Goal: Task Accomplishment & Management: Complete application form

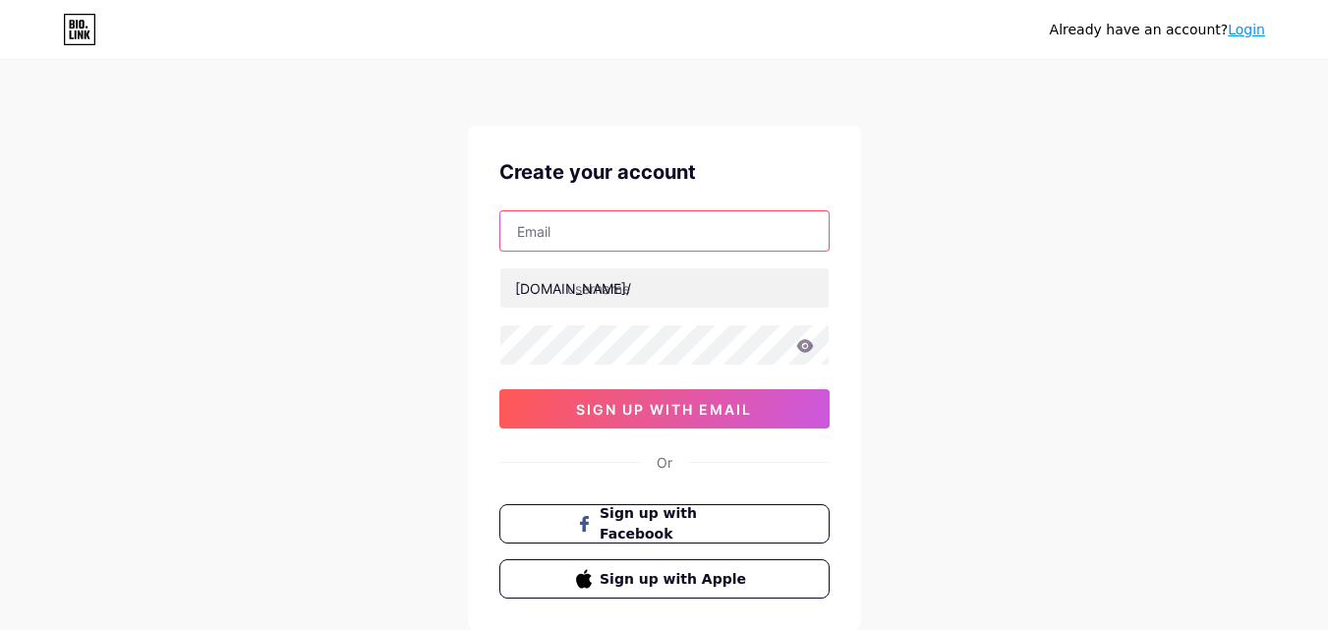
click at [631, 235] on input "text" at bounding box center [664, 230] width 328 height 39
type input "[EMAIL_ADDRESS][DOMAIN_NAME]"
click at [563, 240] on input "[EMAIL_ADDRESS][DOMAIN_NAME]" at bounding box center [664, 230] width 328 height 39
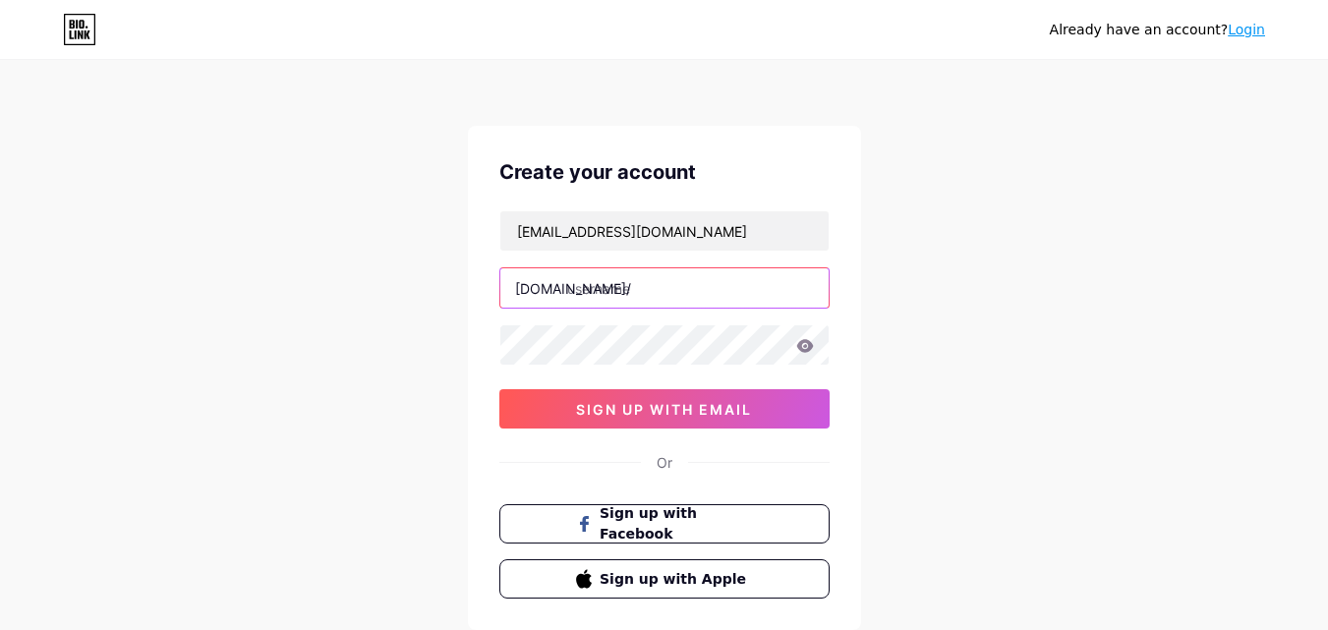
click at [605, 286] on input "text" at bounding box center [664, 287] width 328 height 39
paste input "saramongerus"
type input "saramongerus"
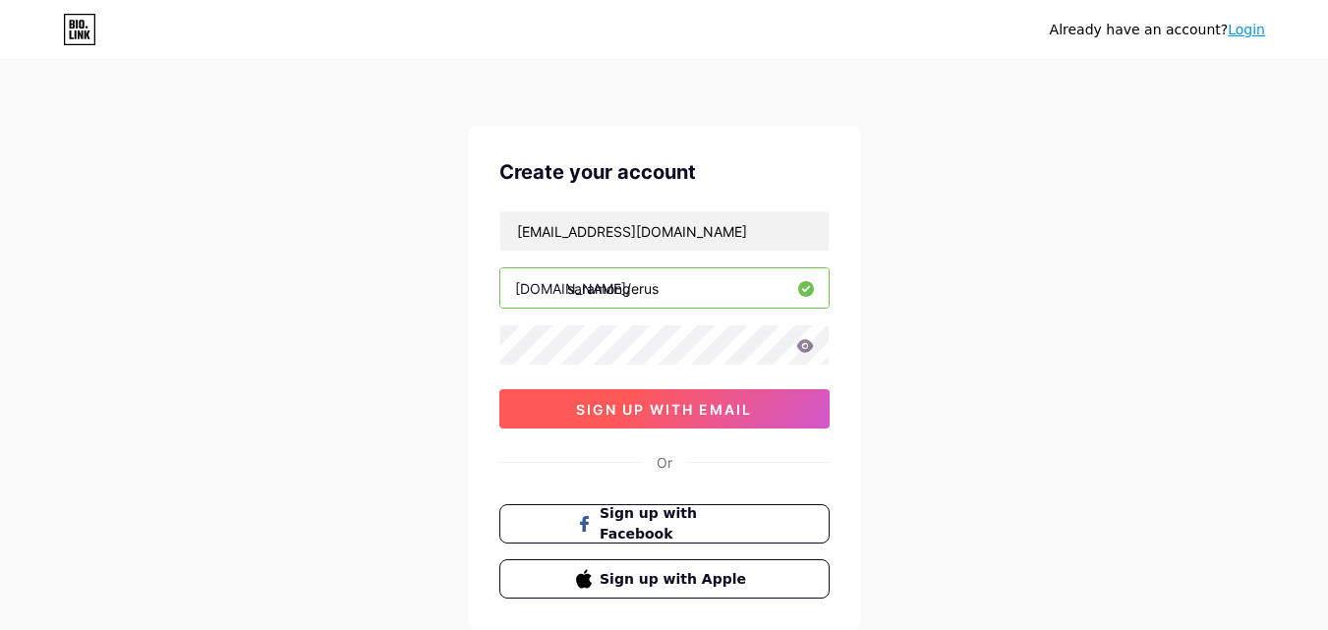
click at [543, 410] on button "sign up with email" at bounding box center [664, 408] width 330 height 39
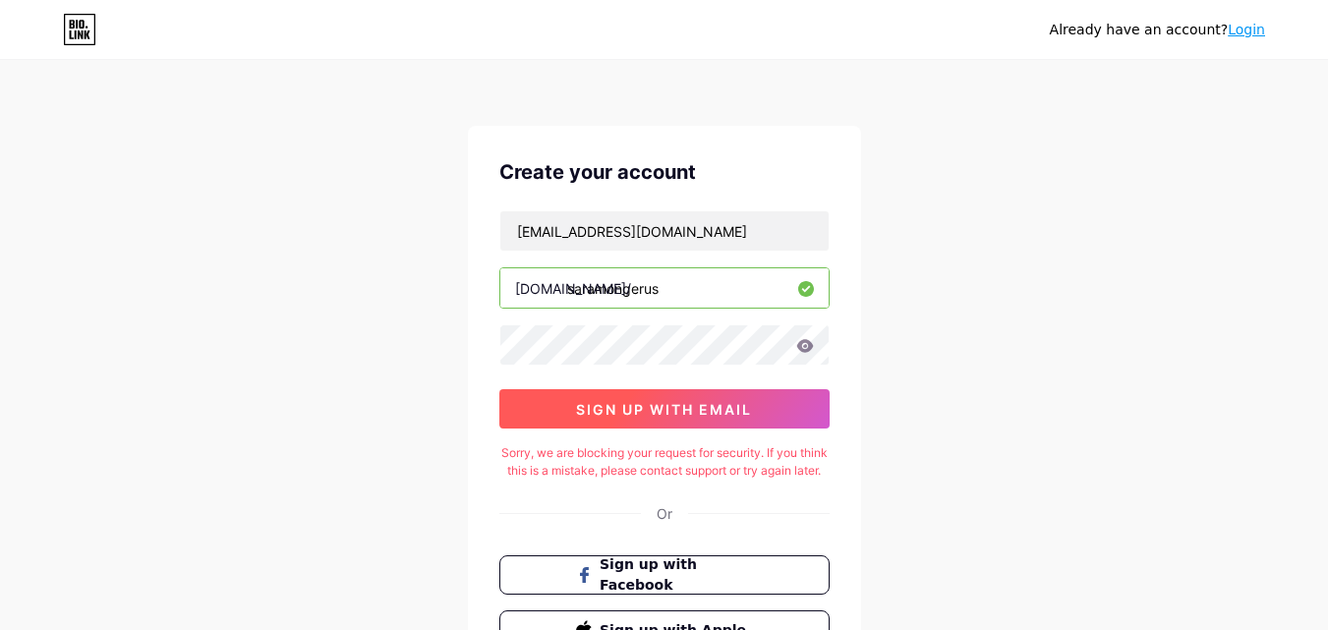
click at [638, 395] on button "sign up with email" at bounding box center [664, 408] width 330 height 39
click at [534, 405] on button "sign up with email" at bounding box center [664, 408] width 330 height 39
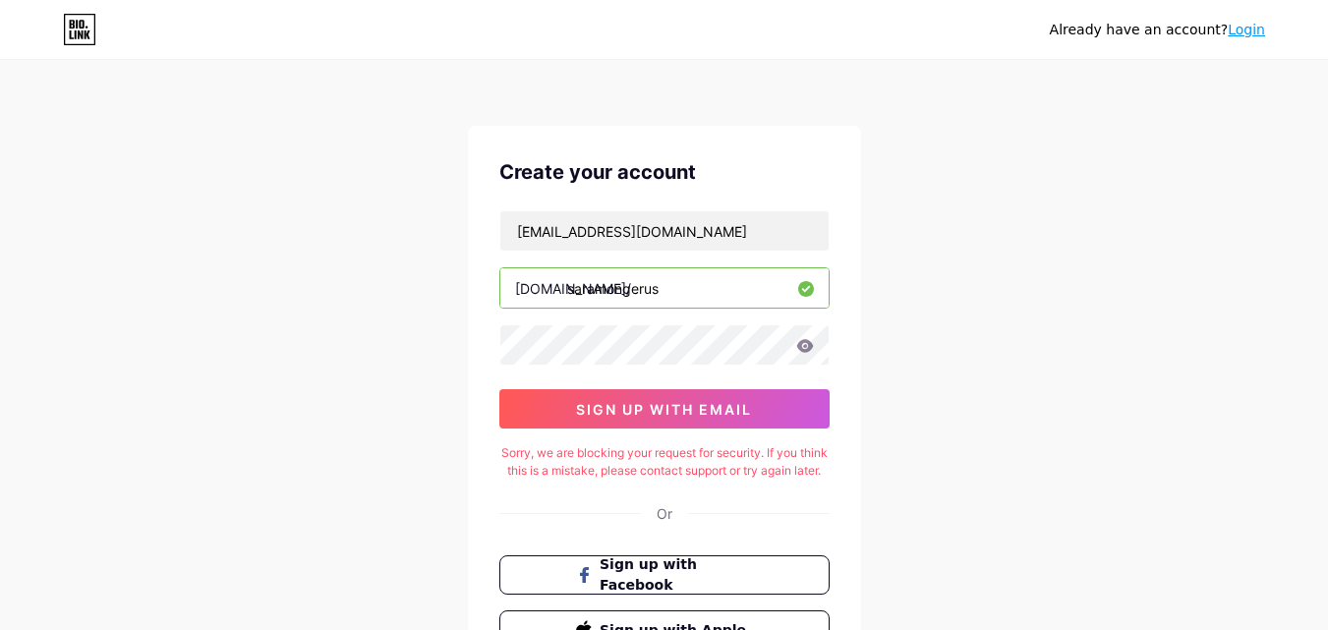
click at [663, 301] on input "saramongerus" at bounding box center [664, 287] width 328 height 39
click at [586, 308] on div "saramongerus" at bounding box center [664, 287] width 330 height 41
click at [585, 305] on input "saramongerus" at bounding box center [664, 287] width 328 height 39
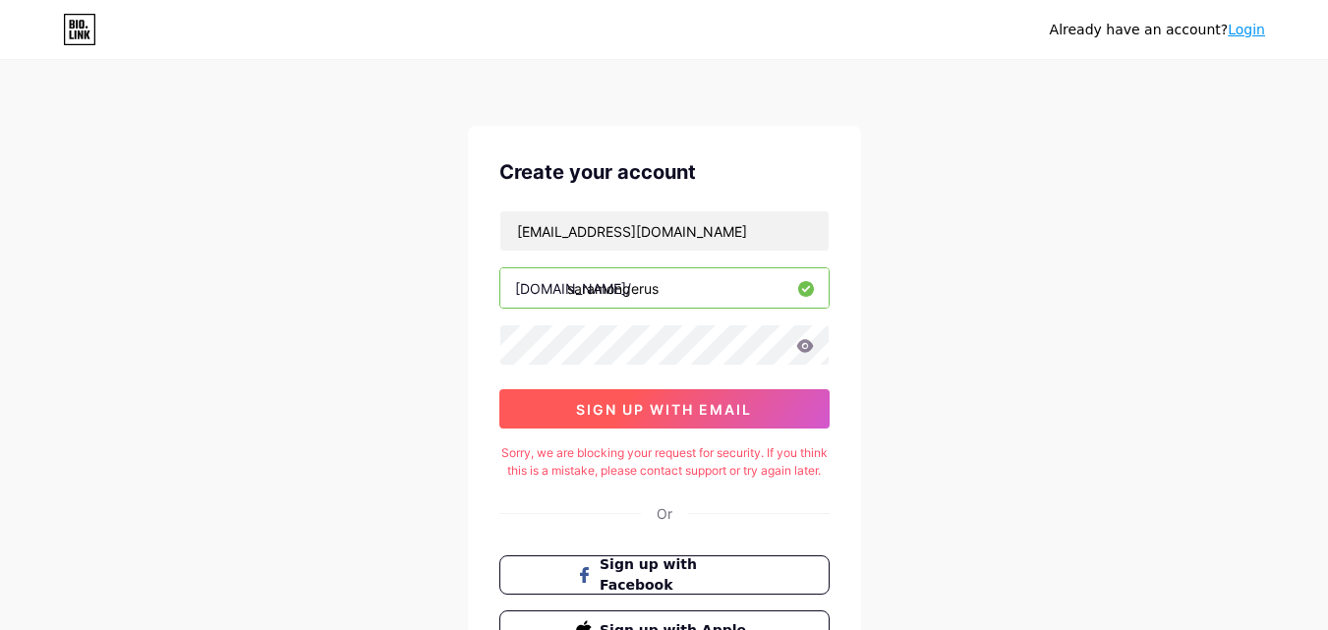
click at [634, 401] on span "sign up with email" at bounding box center [664, 409] width 176 height 17
